Goal: Transaction & Acquisition: Purchase product/service

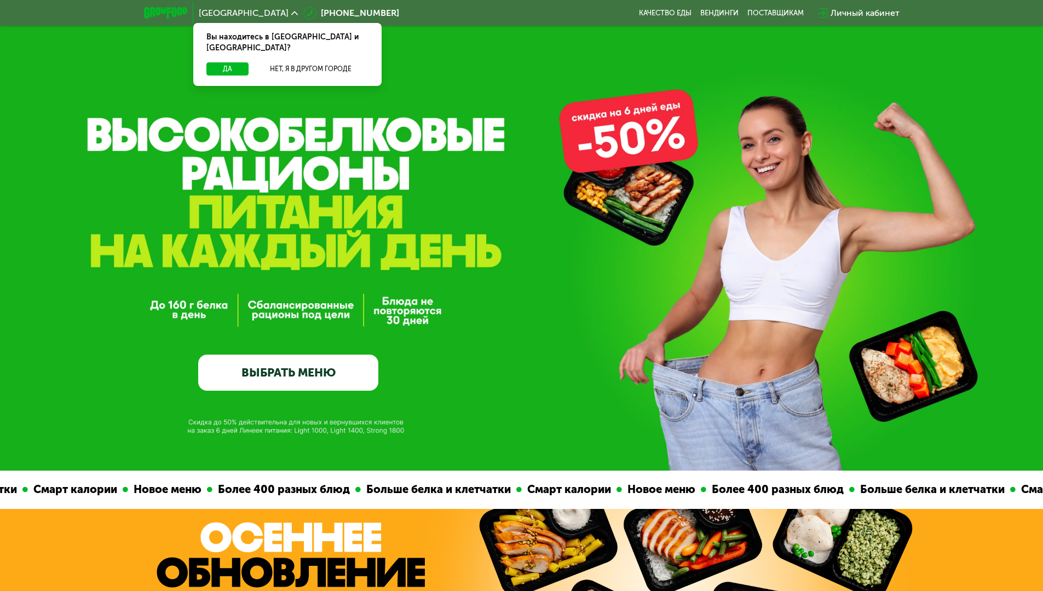
click at [339, 375] on link "ВЫБРАТЬ МЕНЮ" at bounding box center [288, 373] width 180 height 36
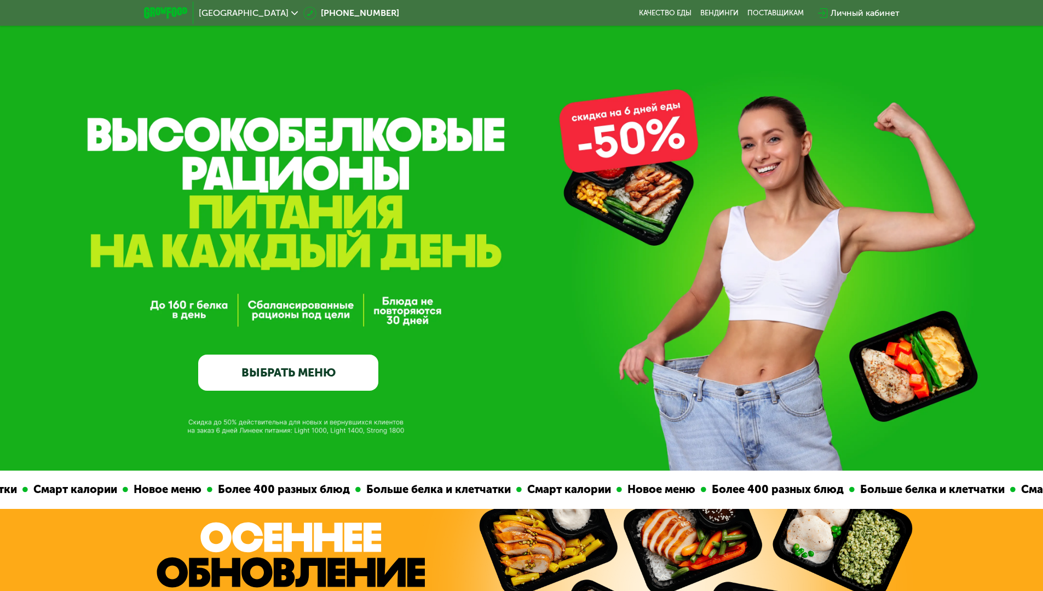
click at [314, 379] on link "ВЫБРАТЬ МЕНЮ" at bounding box center [288, 373] width 180 height 36
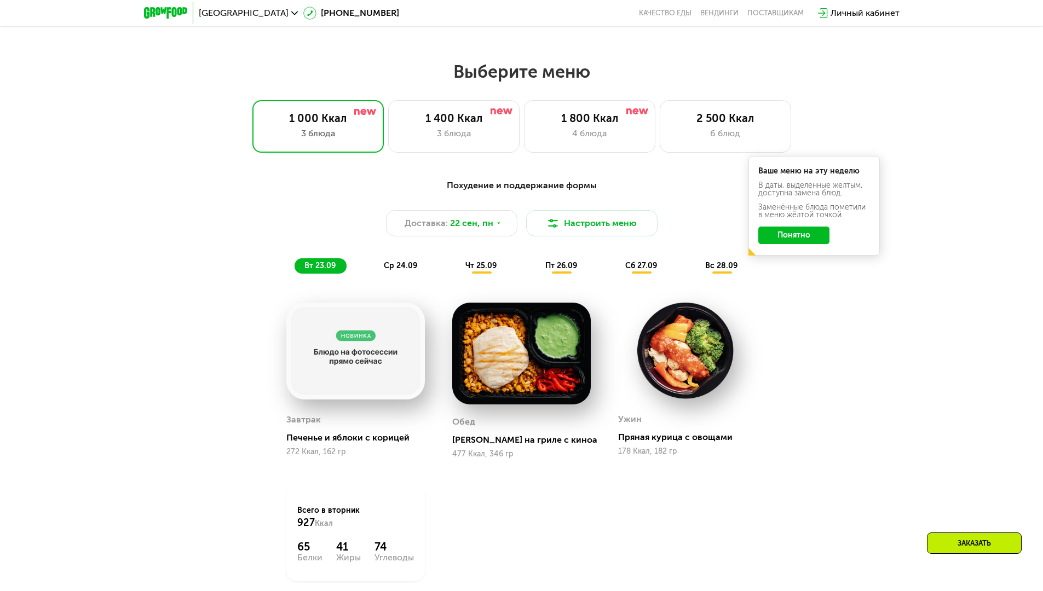
scroll to position [908, 0]
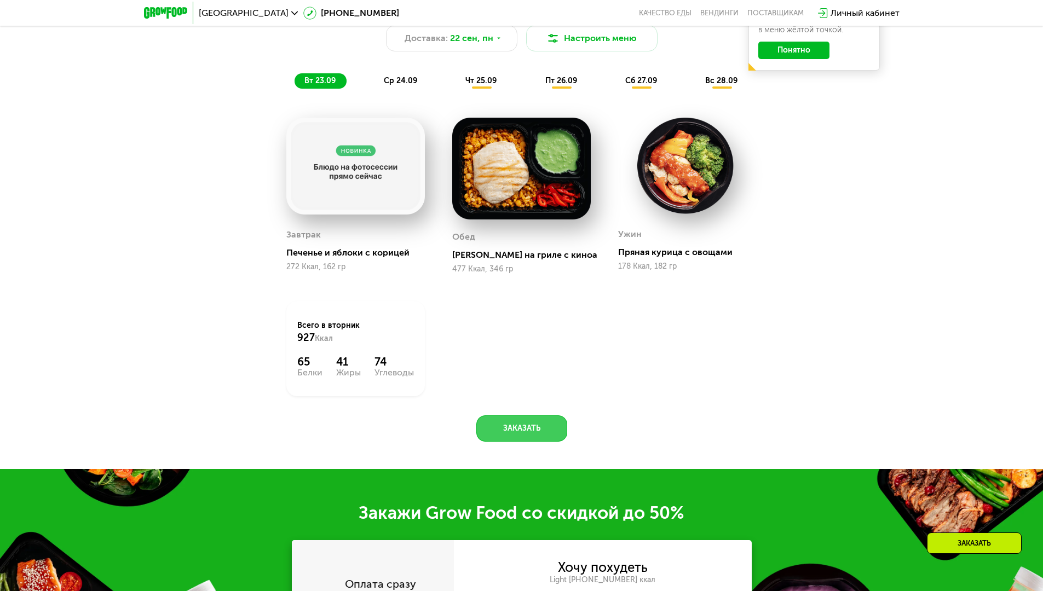
click at [511, 438] on button "Заказать" at bounding box center [521, 429] width 91 height 26
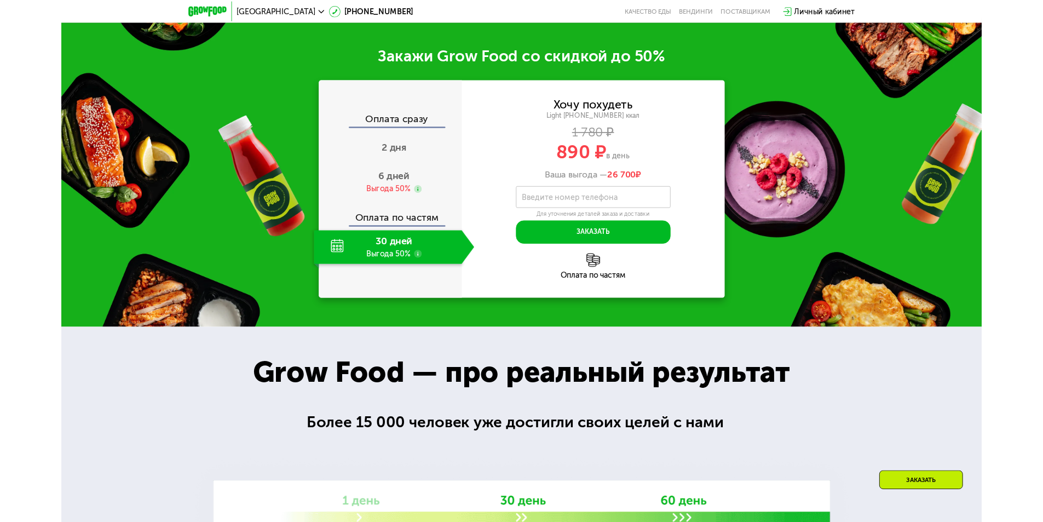
scroll to position [1527, 0]
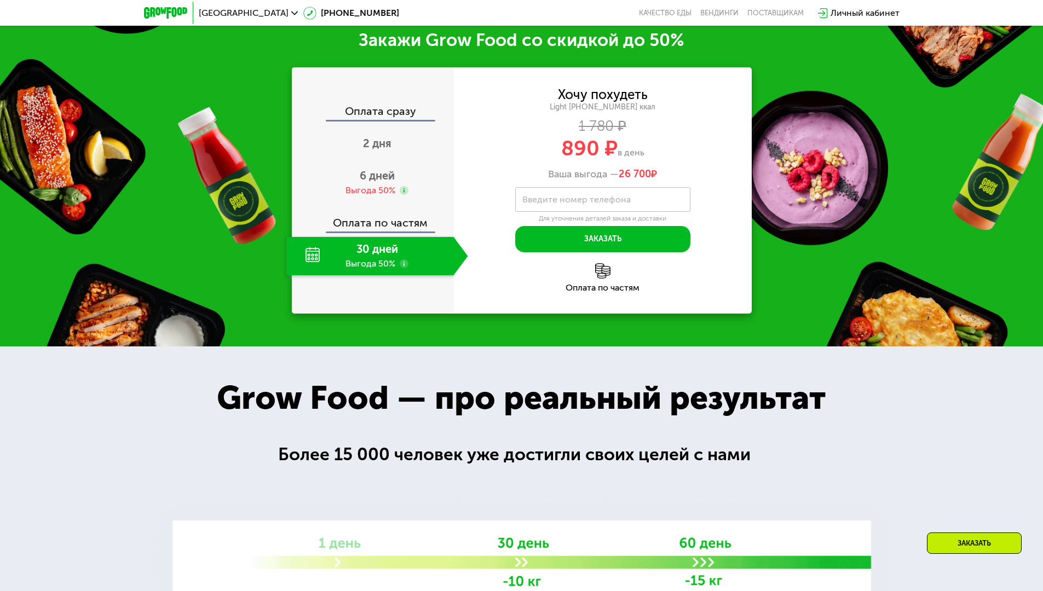
click at [610, 201] on label "Введите номер телефона" at bounding box center [576, 200] width 108 height 6
click at [610, 201] on input "Введите номер телефона" at bounding box center [602, 199] width 175 height 25
type input "**********"
click at [621, 250] on button "Заказать" at bounding box center [602, 239] width 175 height 26
